Goal: Task Accomplishment & Management: Manage account settings

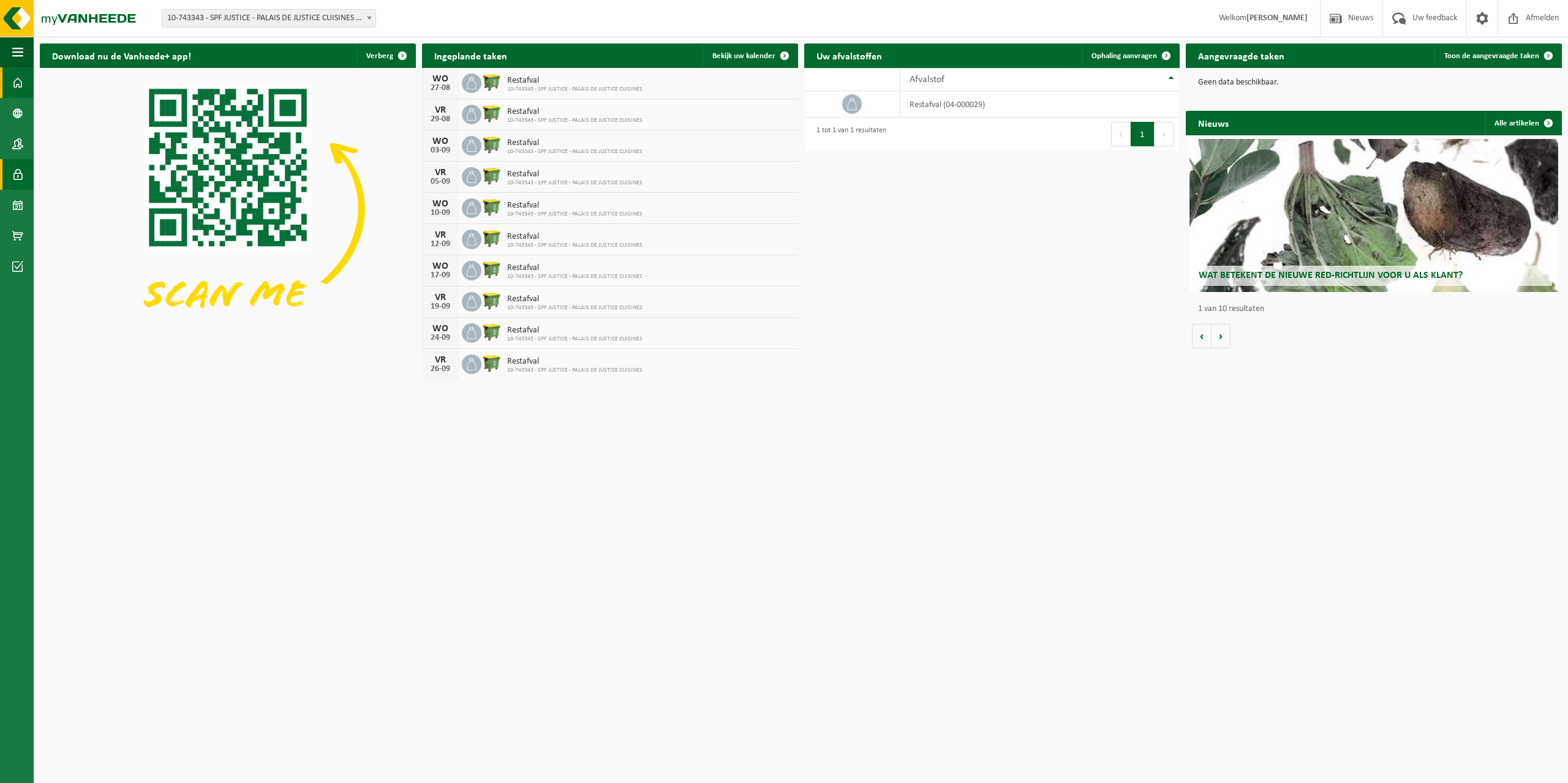
click at [15, 185] on span at bounding box center [17, 174] width 11 height 30
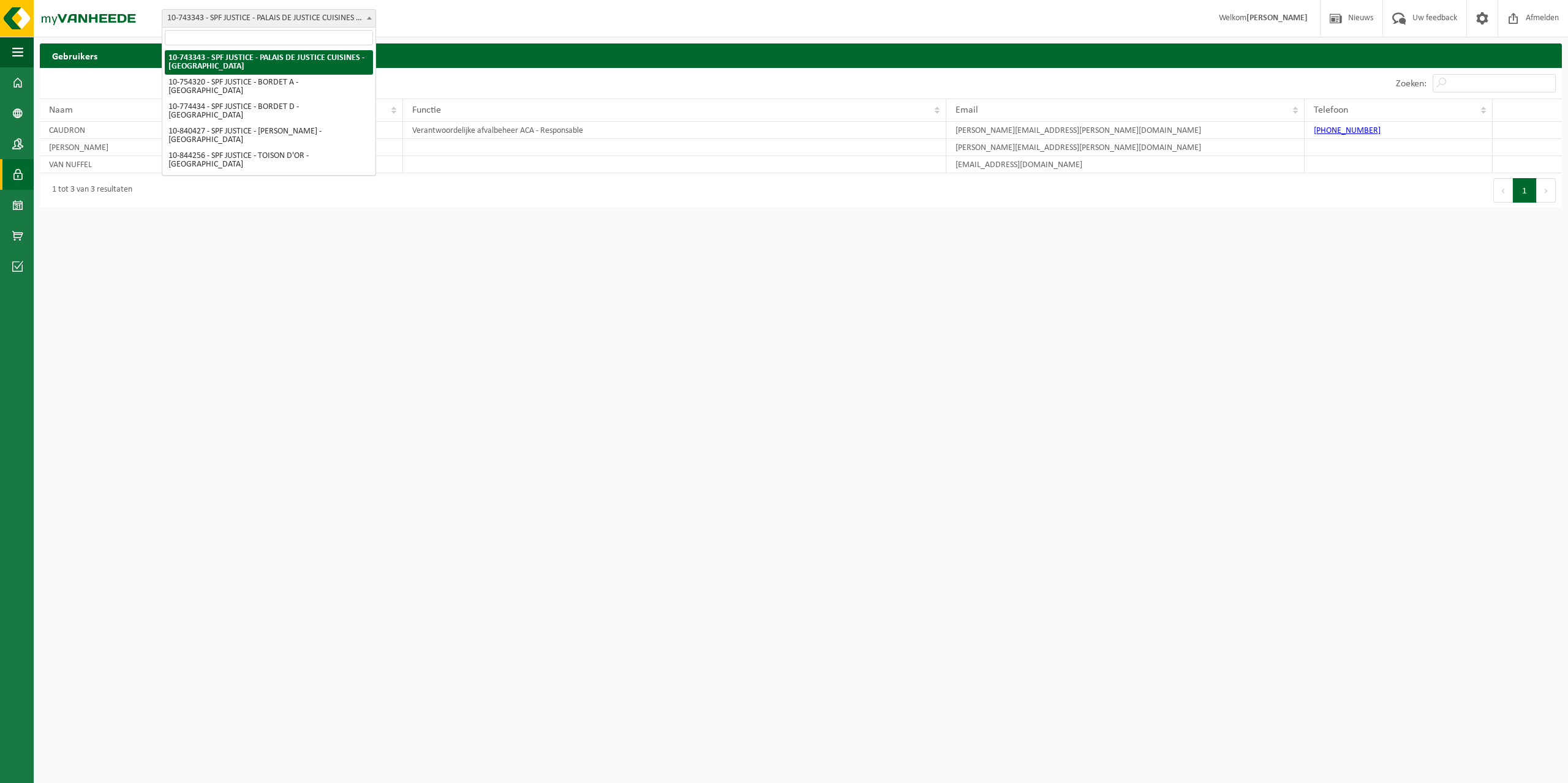
click at [253, 14] on span "10-743343 - SPF JUSTICE - PALAIS DE JUSTICE CUISINES - [GEOGRAPHIC_DATA]" at bounding box center [268, 18] width 213 height 17
